Goal: Information Seeking & Learning: Understand process/instructions

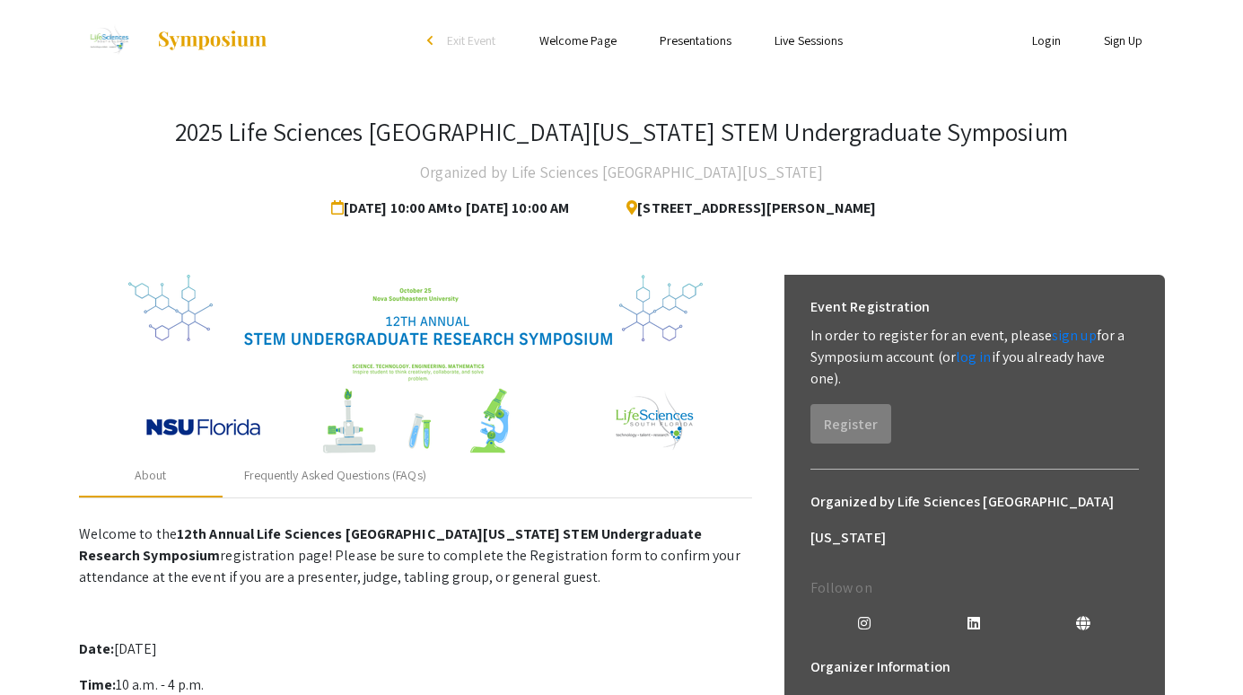
click at [701, 44] on link "Presentations" at bounding box center [696, 40] width 72 height 16
click at [707, 37] on link "Presentations" at bounding box center [696, 40] width 72 height 16
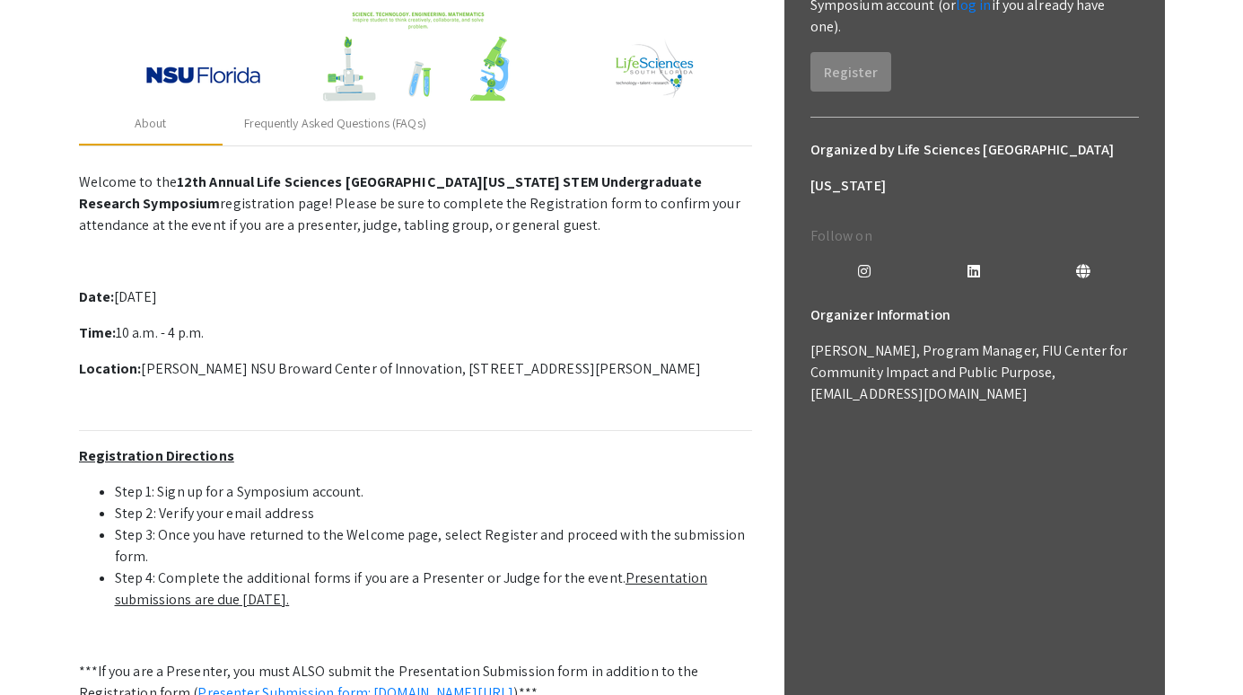
scroll to position [348, 0]
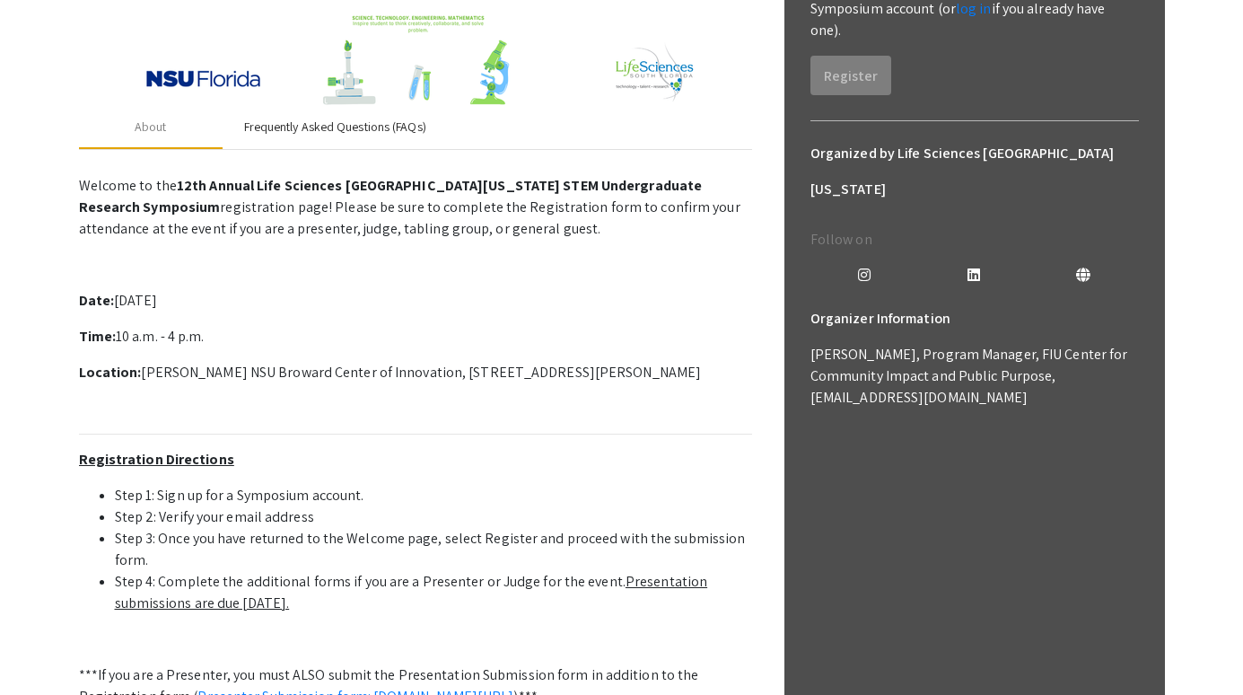
click at [336, 132] on div "Frequently Asked Questions (FAQs)" at bounding box center [335, 127] width 182 height 19
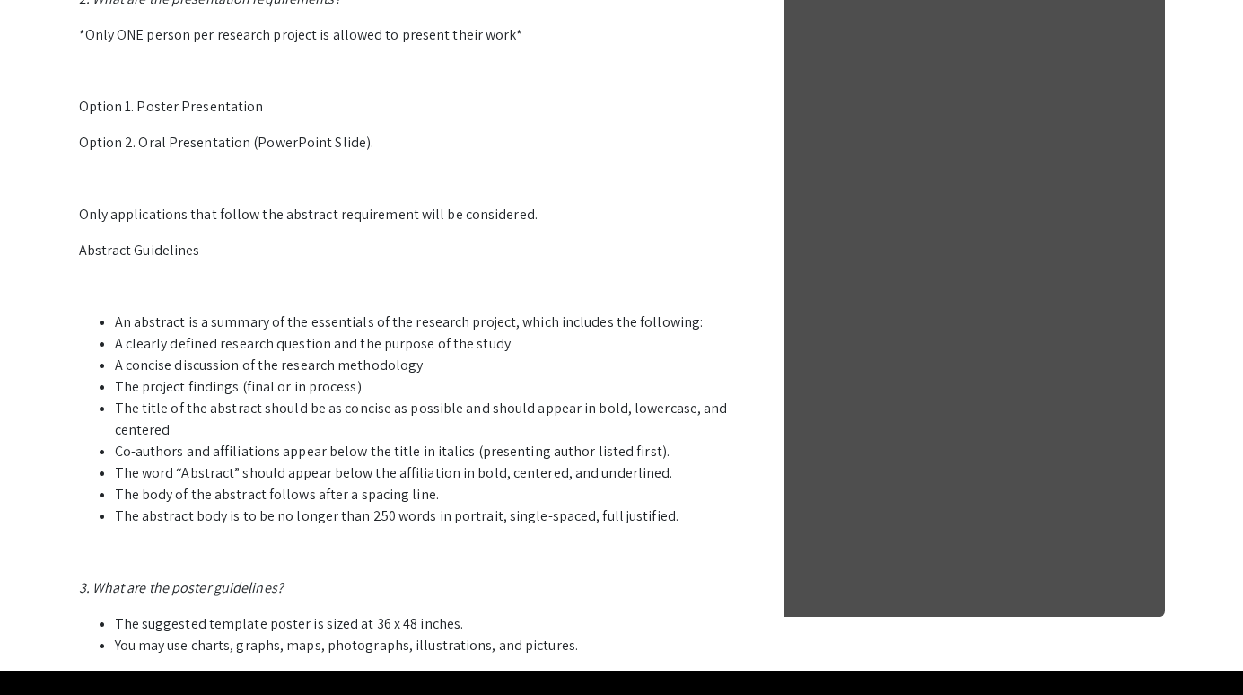
scroll to position [908, 0]
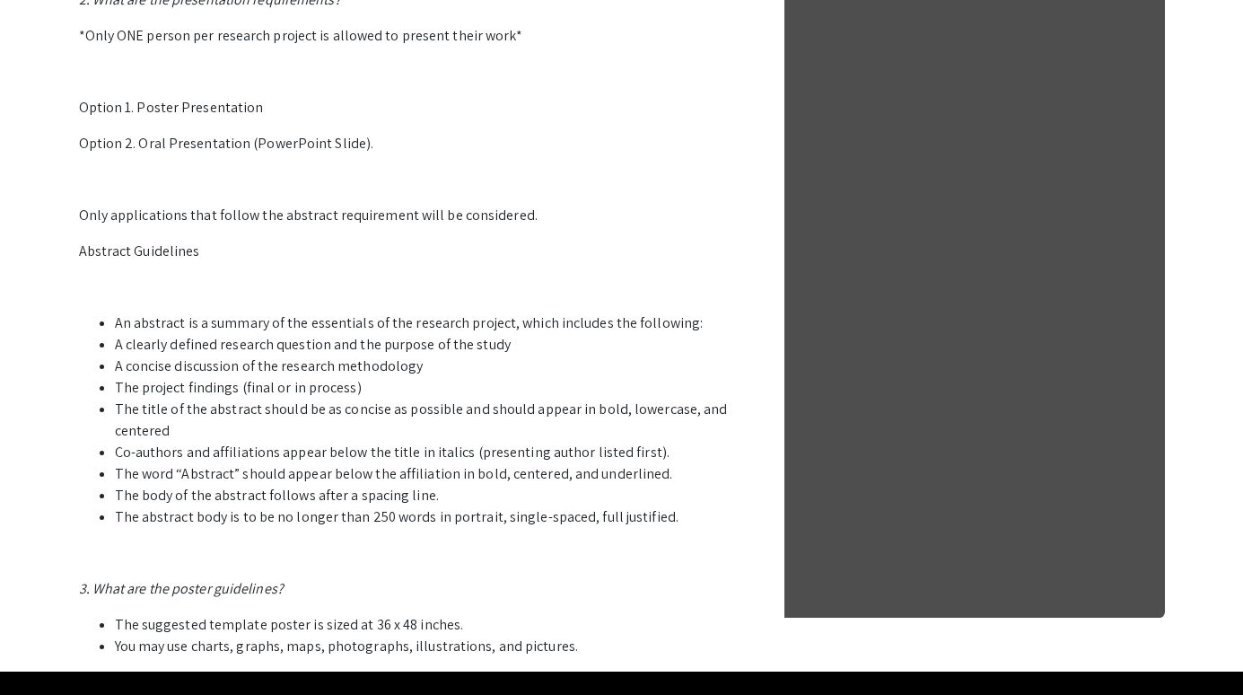
drag, startPoint x: 116, startPoint y: 347, endPoint x: 513, endPoint y: 338, distance: 396.9
click at [513, 338] on li "A clearly defined research question and the purpose of the study" at bounding box center [433, 345] width 637 height 22
click at [341, 356] on li "A concise discussion of the research methodology" at bounding box center [433, 367] width 637 height 22
drag, startPoint x: 116, startPoint y: 318, endPoint x: 668, endPoint y: 519, distance: 587.6
click at [668, 519] on ul "An abstract is a summary of the essentials of the research project, which inclu…" at bounding box center [415, 419] width 673 height 215
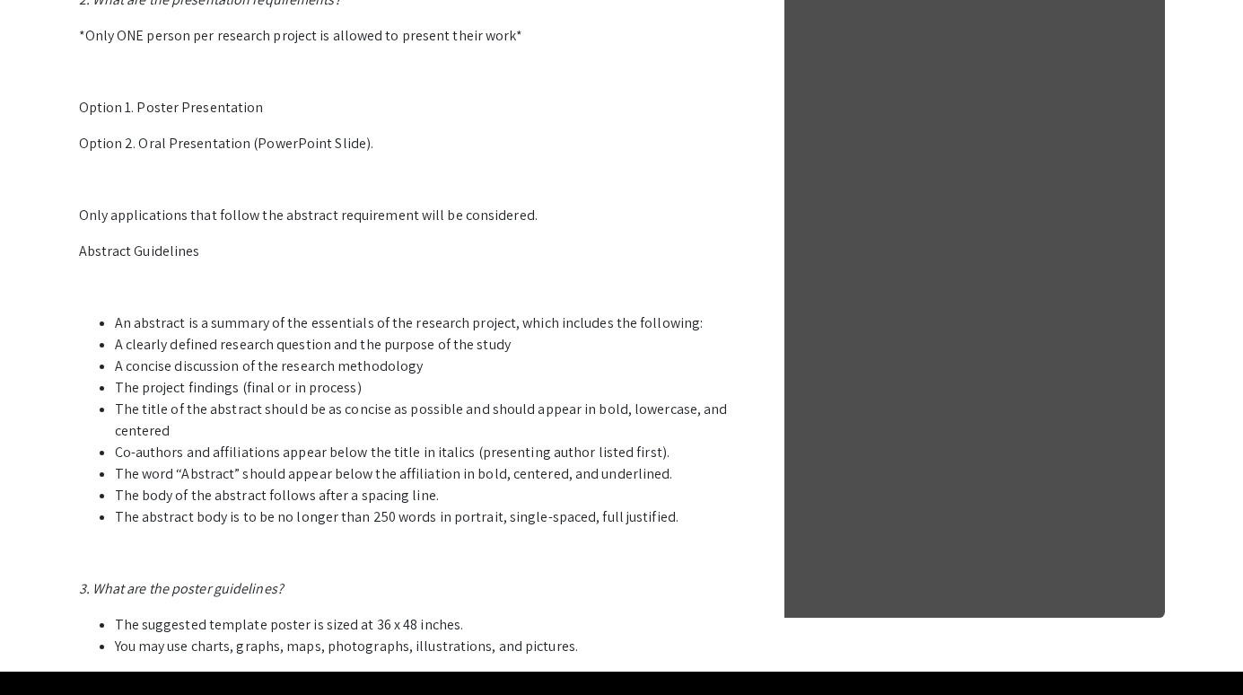
copy ul "An abstract is a summary of the essentials of the research project, which inclu…"
click at [668, 519] on li "The abstract body is to be no longer than 250 words in portrait, single-spaced,…" at bounding box center [433, 517] width 637 height 22
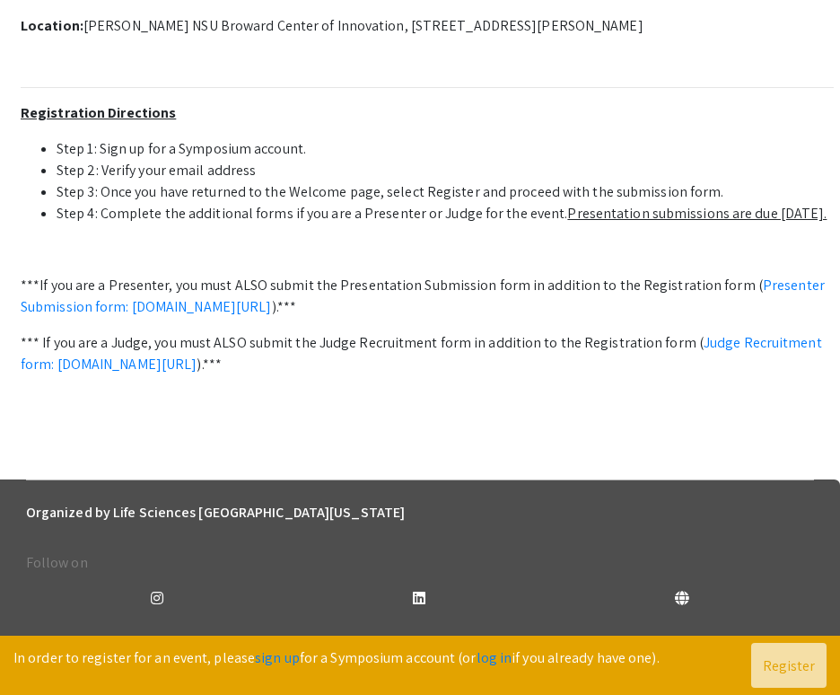
scroll to position [731, 0]
